Goal: Transaction & Acquisition: Purchase product/service

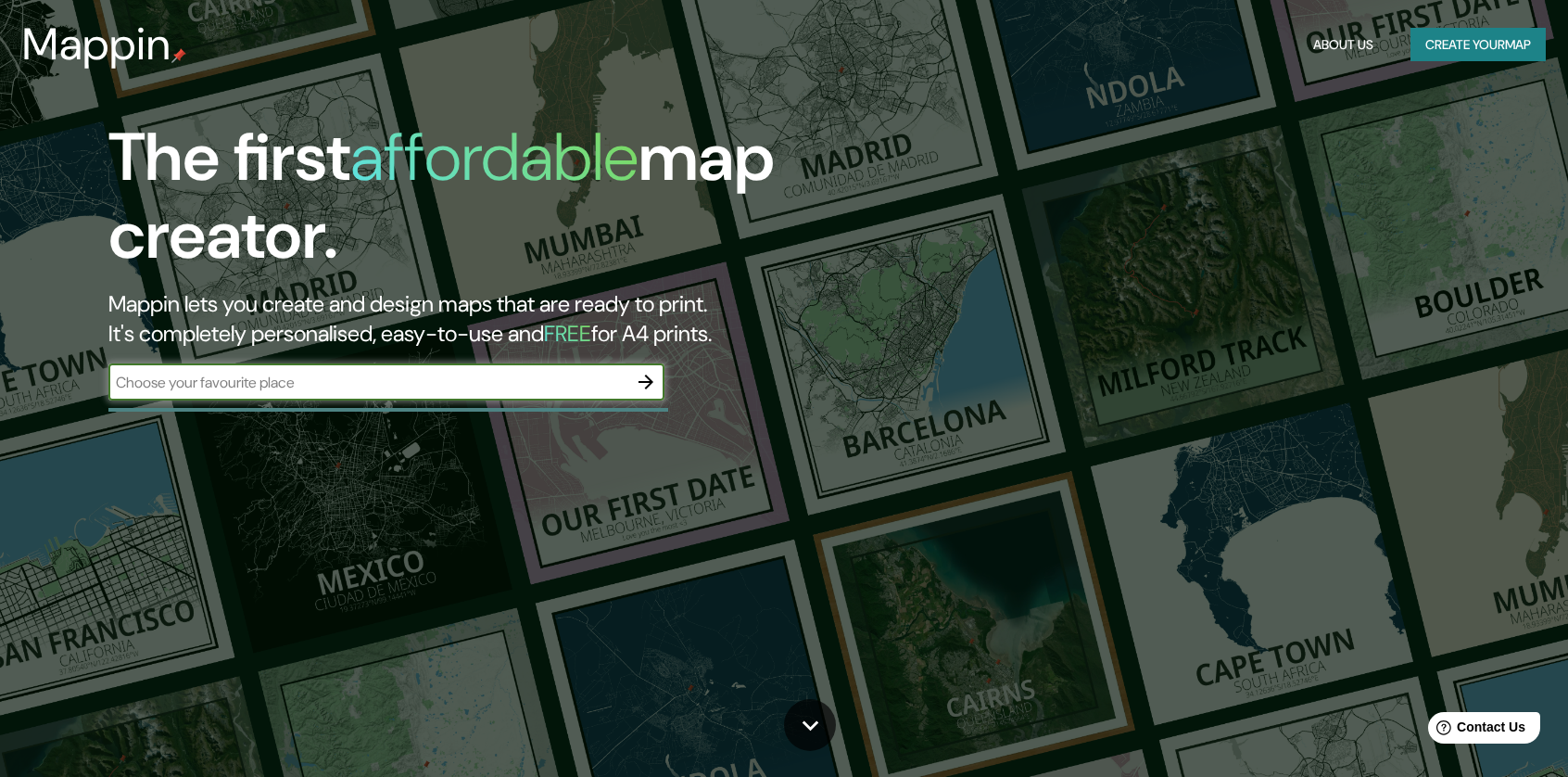
click at [642, 381] on icon "button" at bounding box center [646, 382] width 22 height 22
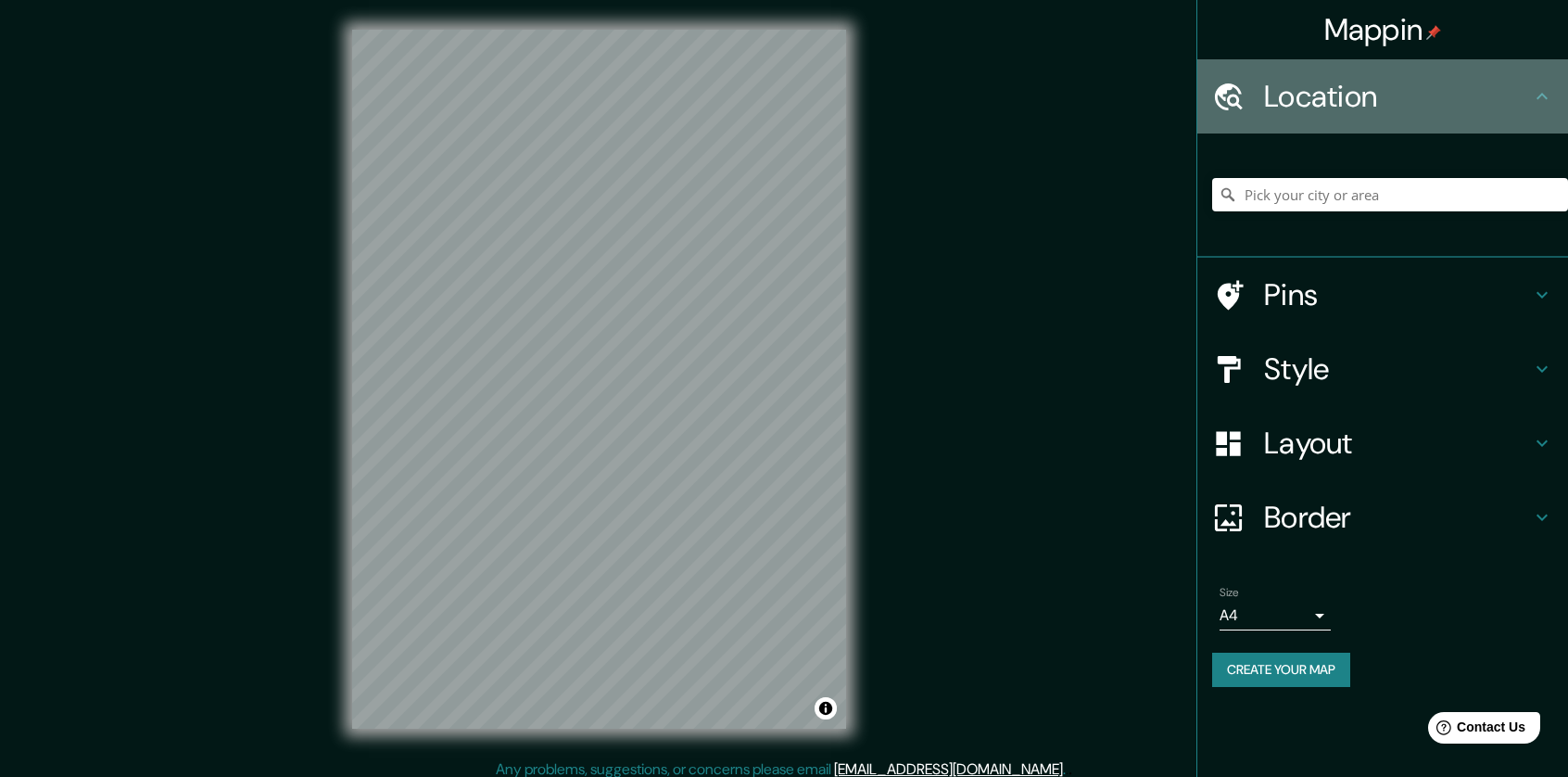
click at [1538, 94] on icon at bounding box center [1543, 96] width 22 height 22
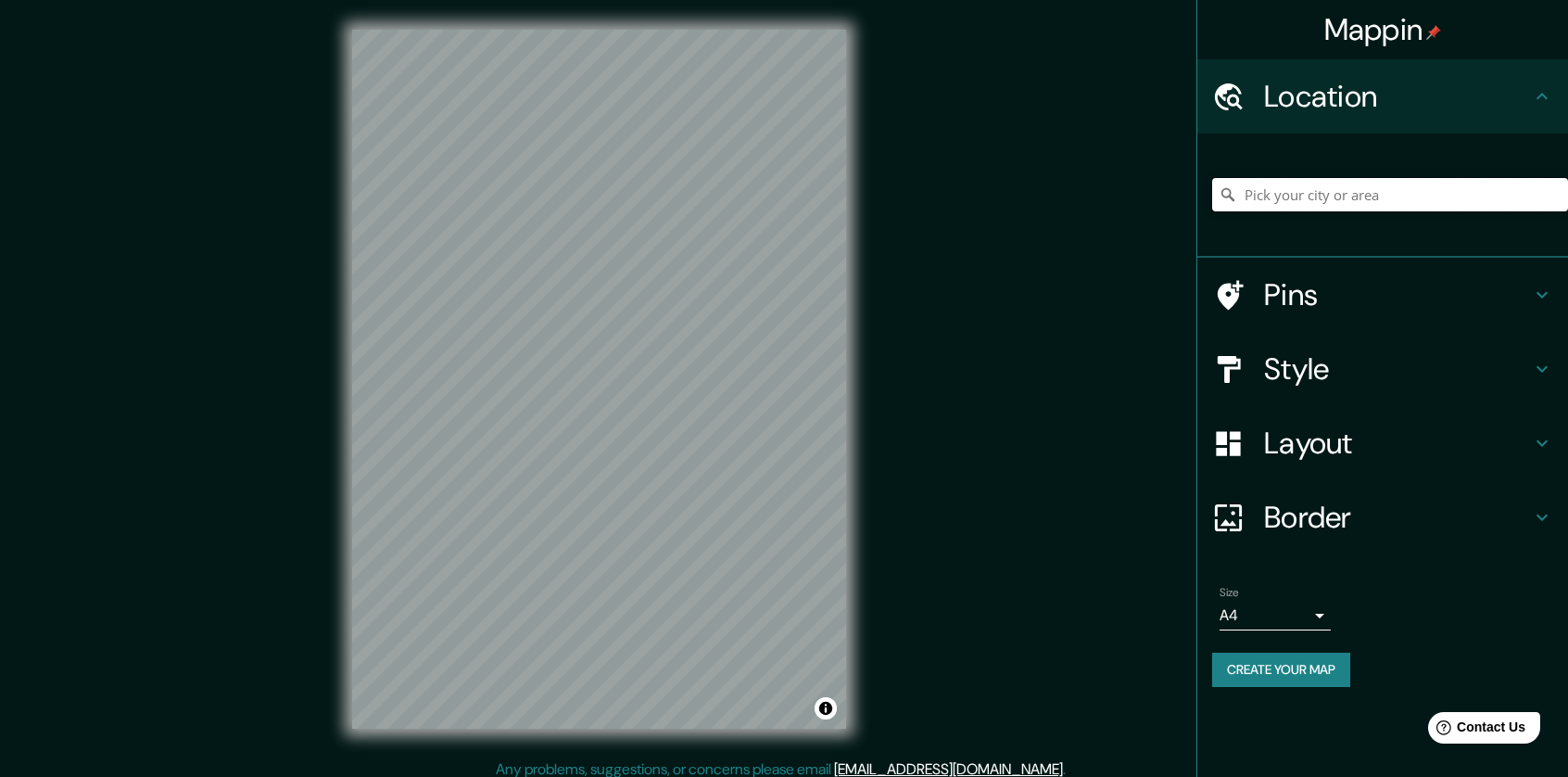
click at [1398, 192] on input "Pick your city or area" at bounding box center [1390, 195] width 356 height 34
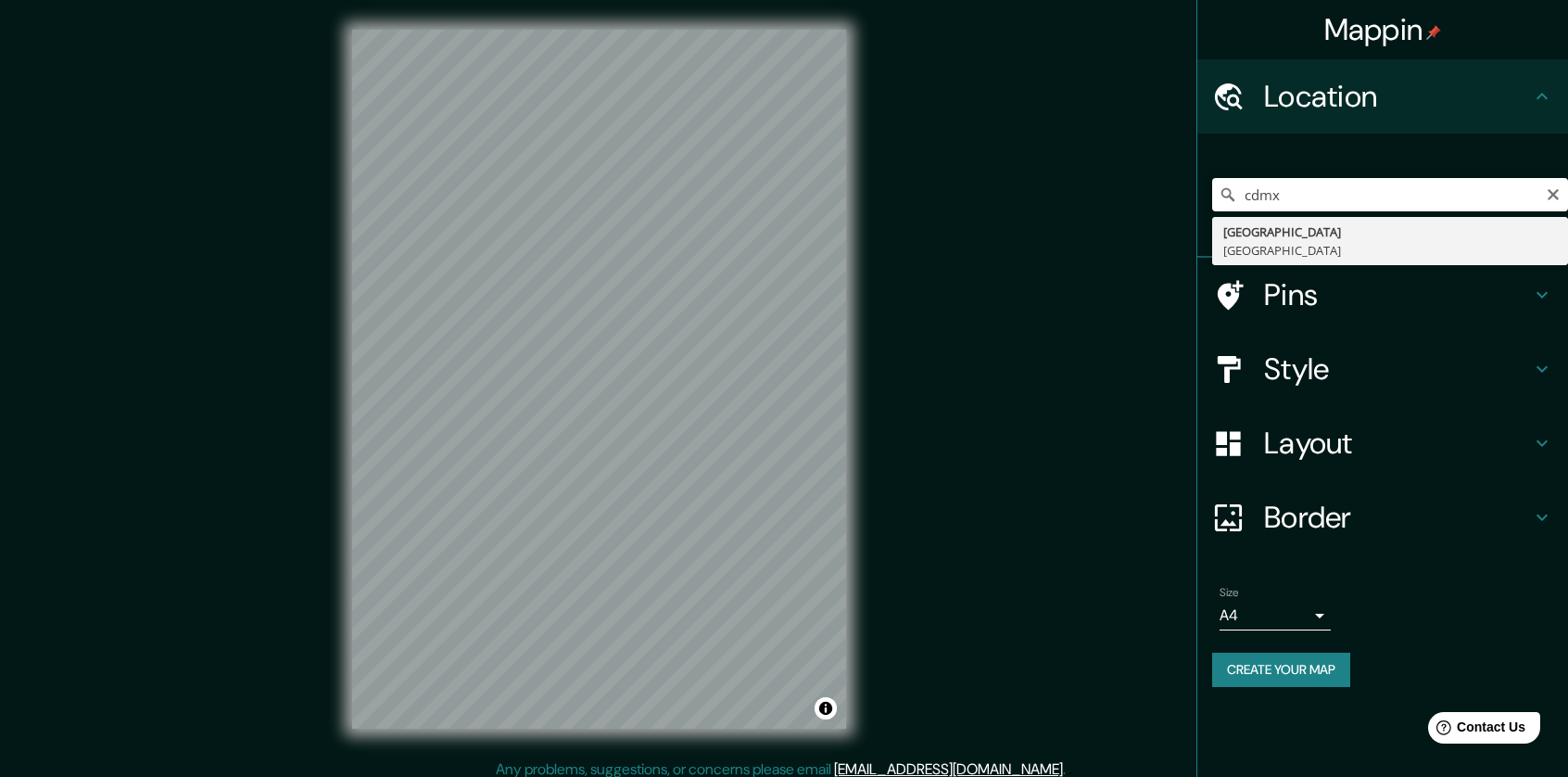
type input "Ciudad de México, México"
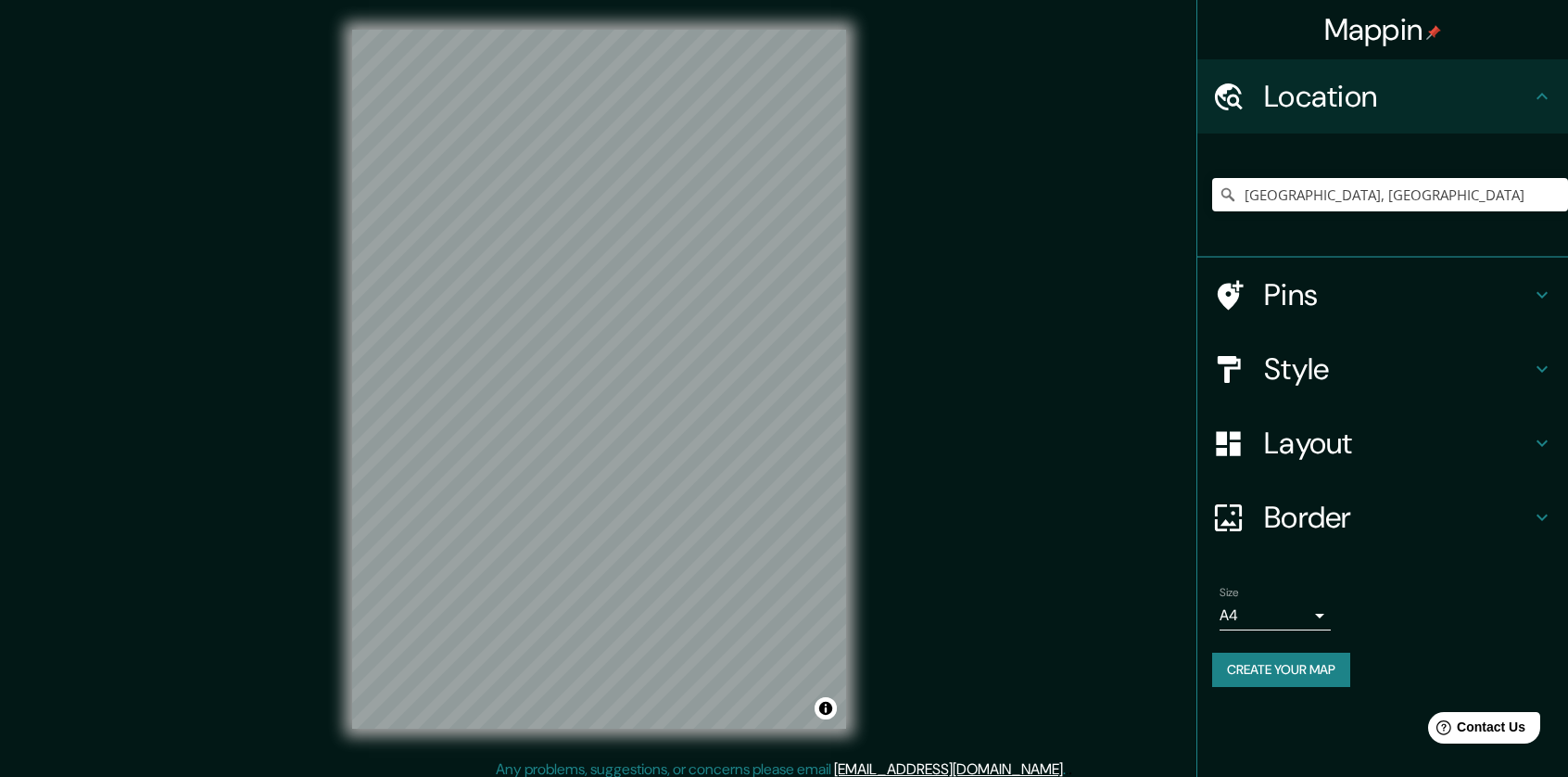
click at [861, 362] on div "© Mapbox © OpenStreetMap Improve this map" at bounding box center [599, 379] width 553 height 758
click at [1326, 290] on h4 "Pins" at bounding box center [1397, 295] width 267 height 37
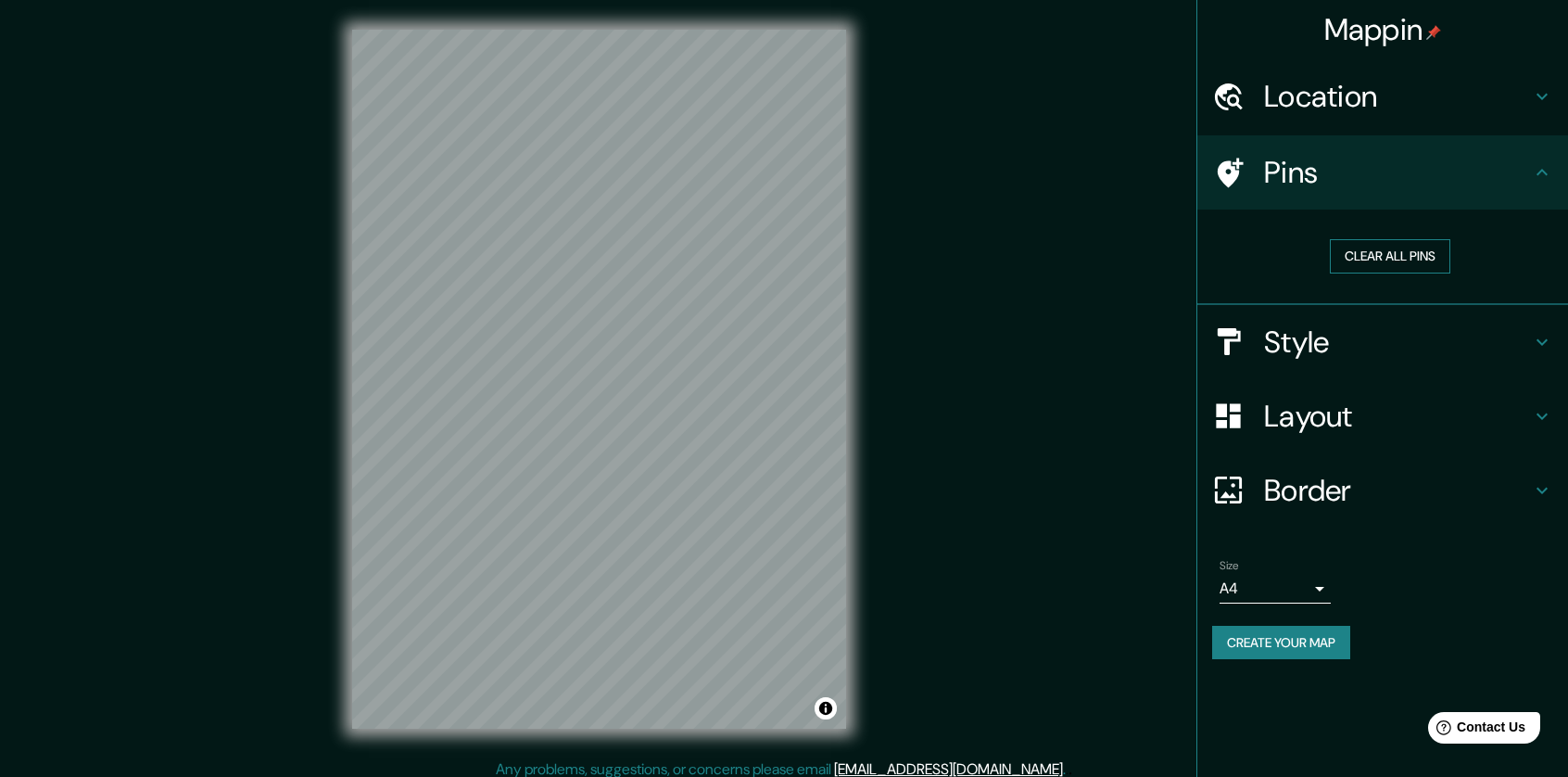
click at [1399, 259] on button "Clear all pins" at bounding box center [1390, 256] width 121 height 35
click at [1401, 251] on button "Clear all pins" at bounding box center [1390, 256] width 121 height 35
click at [1346, 345] on h4 "Style" at bounding box center [1397, 343] width 267 height 37
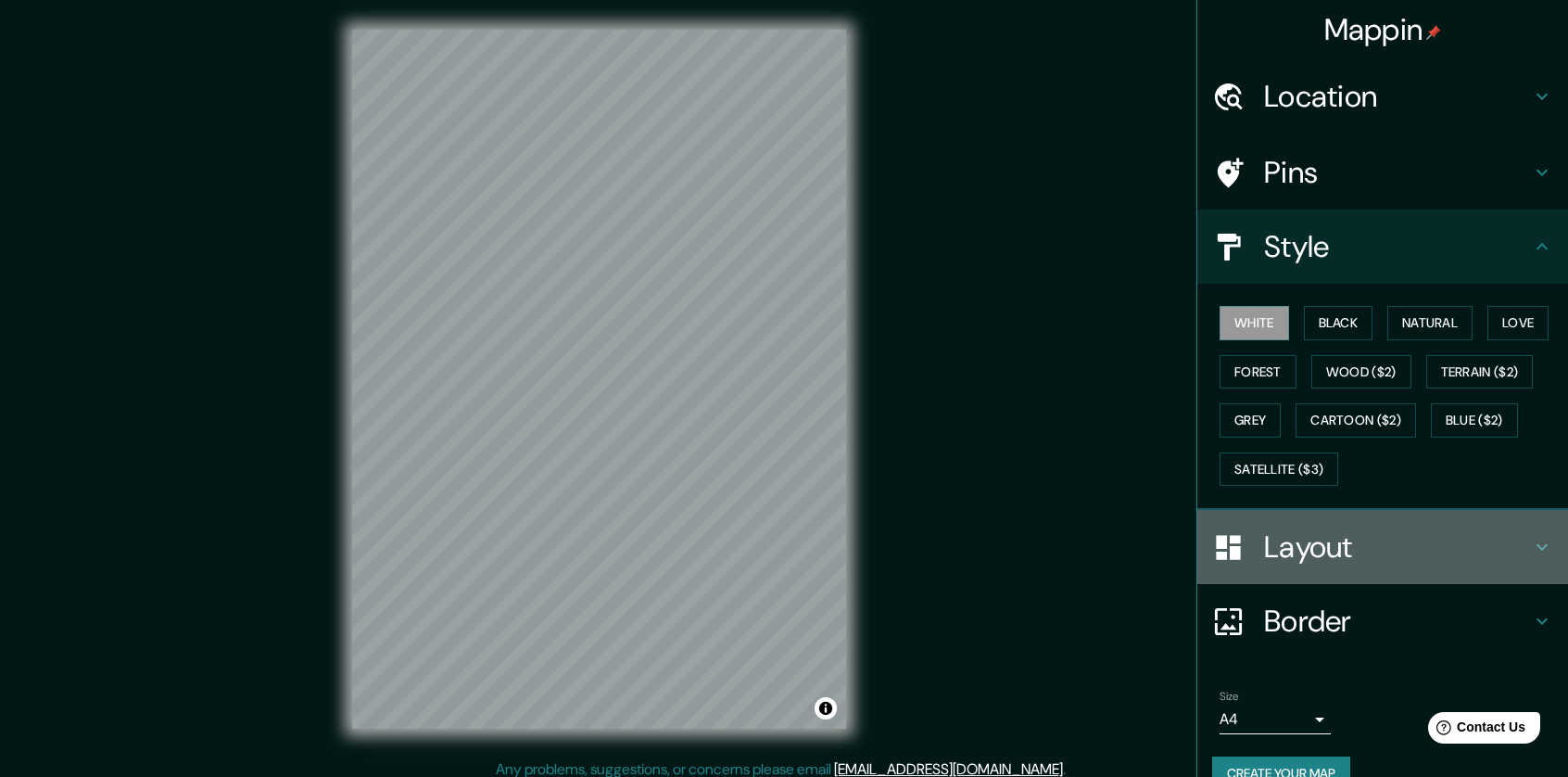
click at [1303, 542] on h4 "Layout" at bounding box center [1397, 547] width 267 height 37
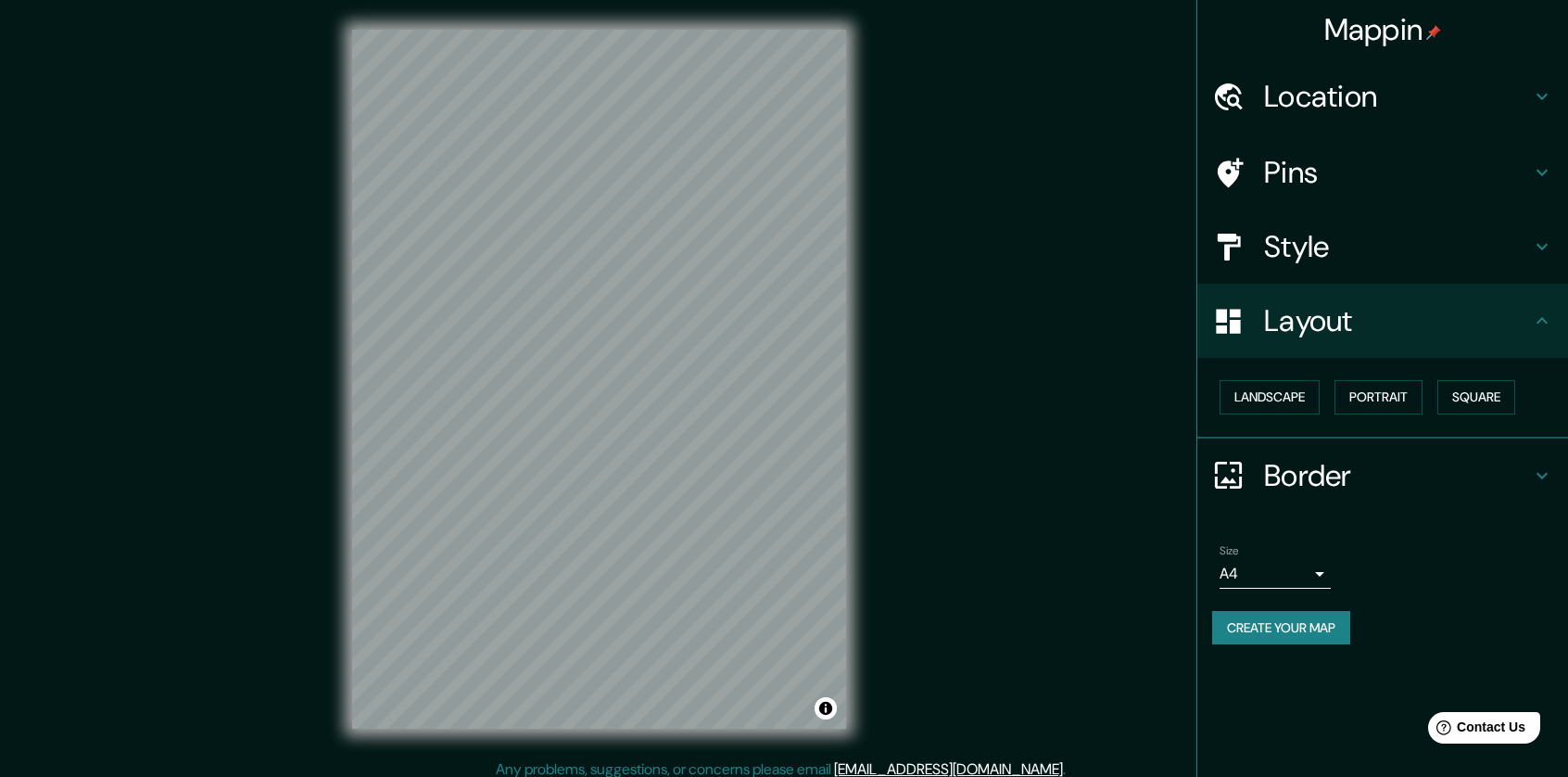
click at [1299, 471] on h4 "Border" at bounding box center [1397, 476] width 267 height 37
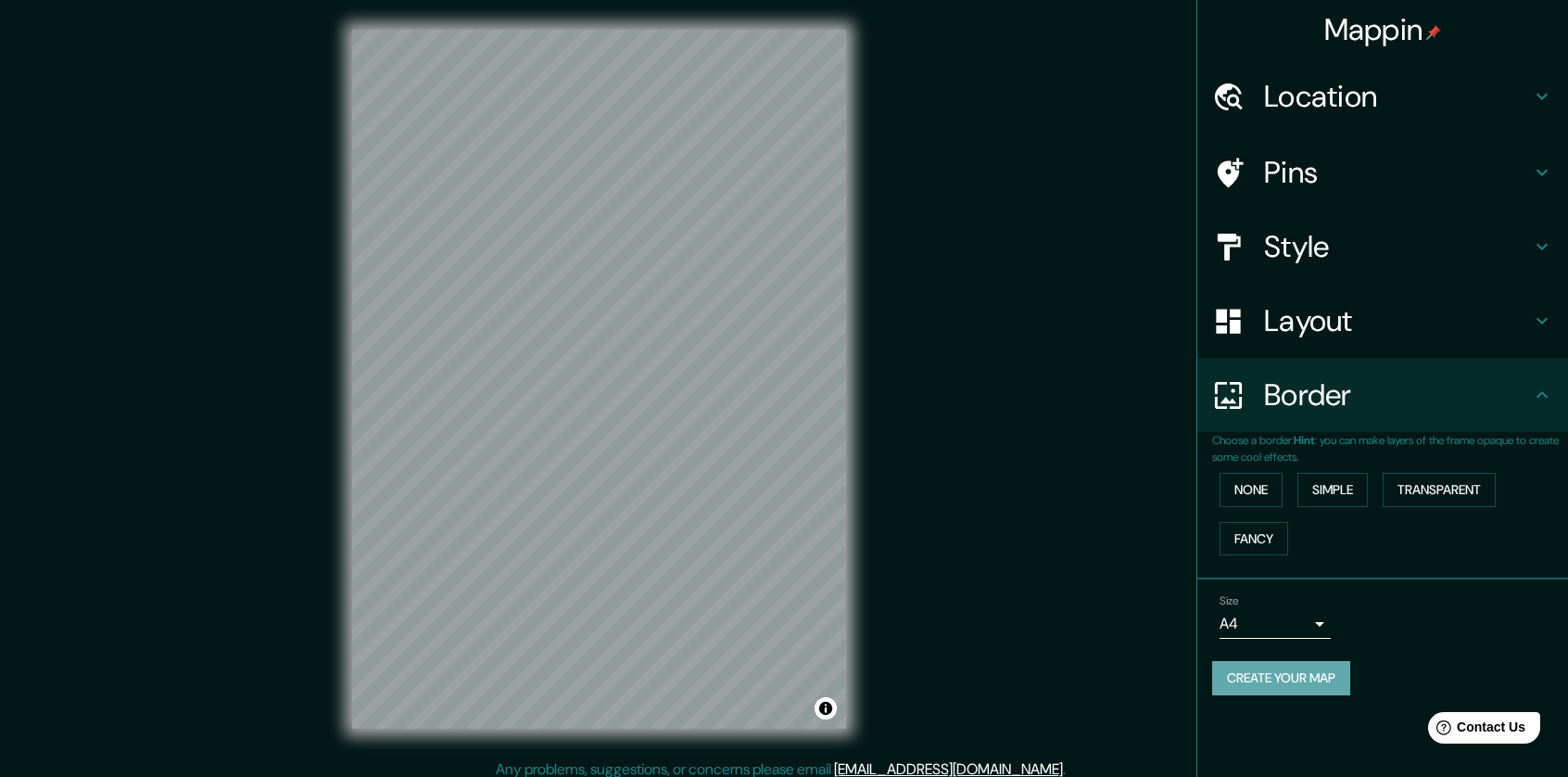
click at [1299, 679] on button "Create your map" at bounding box center [1282, 678] width 139 height 35
